Goal: Find contact information: Find contact information

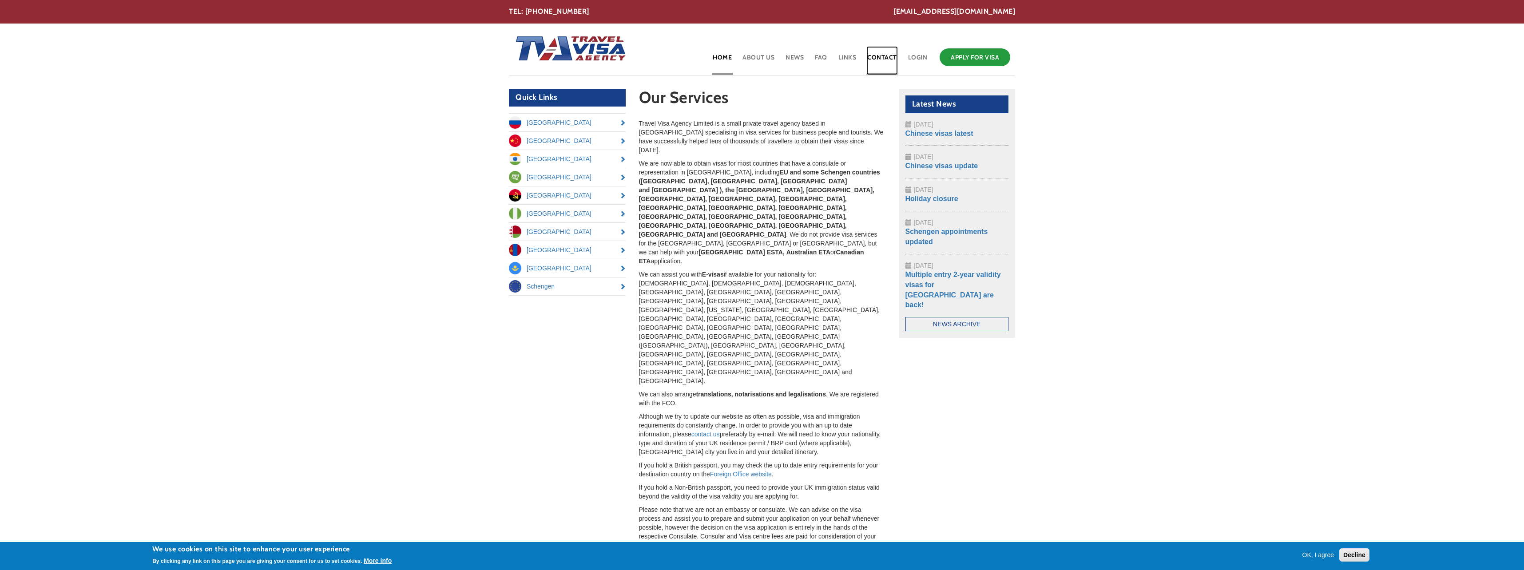
click at [885, 52] on link "Contact" at bounding box center [882, 60] width 32 height 29
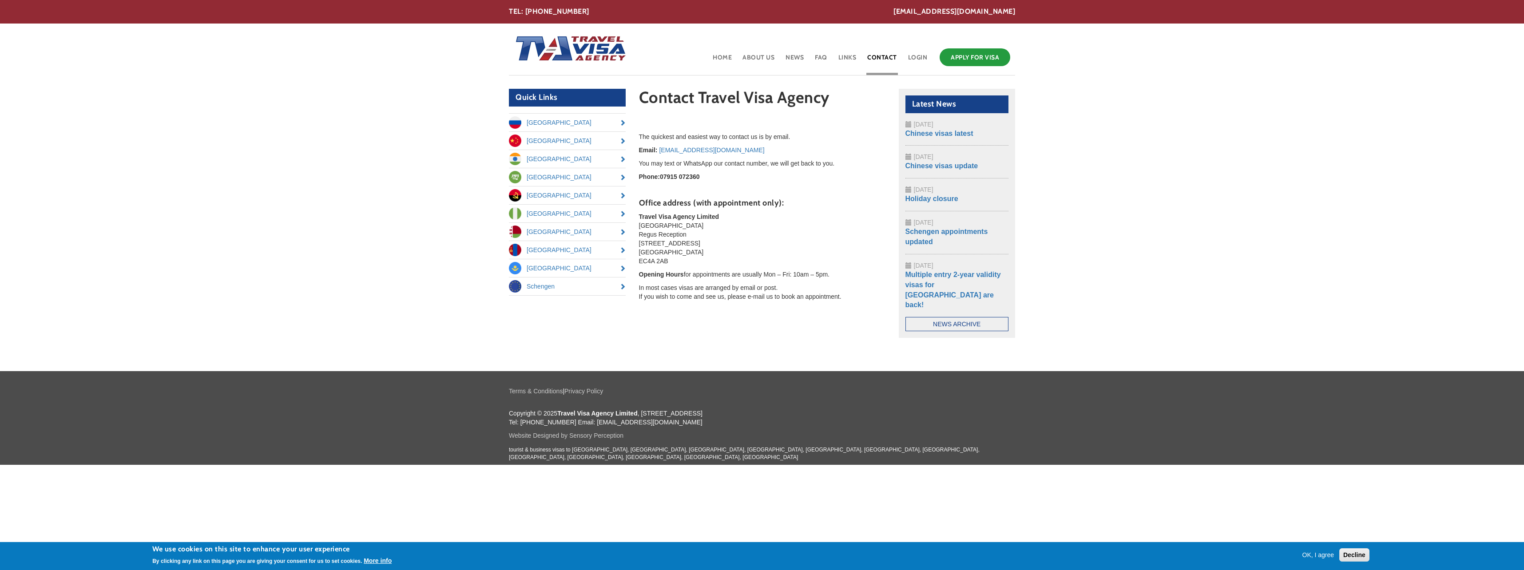
drag, startPoint x: 639, startPoint y: 260, endPoint x: 672, endPoint y: 259, distance: 33.3
click at [672, 259] on p "Travel Visa Agency Limited [GEOGRAPHIC_DATA] Regus Reception [STREET_ADDRESS]" at bounding box center [762, 238] width 246 height 53
drag, startPoint x: 672, startPoint y: 259, endPoint x: 656, endPoint y: 263, distance: 16.5
copy p "EC4A 2AB"
